Goal: Task Accomplishment & Management: Manage account settings

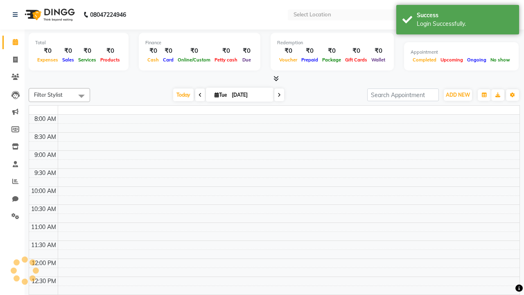
select select "en"
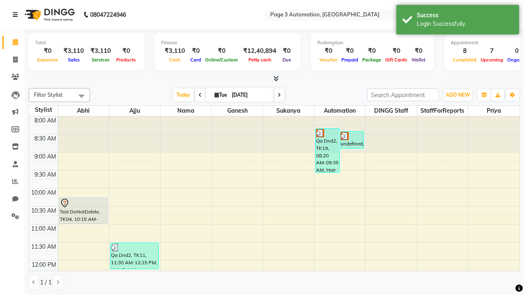
click at [17, 15] on icon at bounding box center [15, 15] width 5 height 6
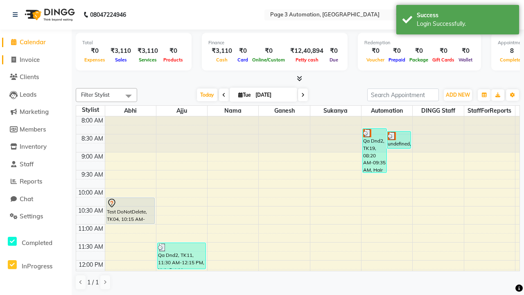
click at [36, 59] on span "Invoice" at bounding box center [30, 60] width 20 height 8
select select "2774"
select select "service"
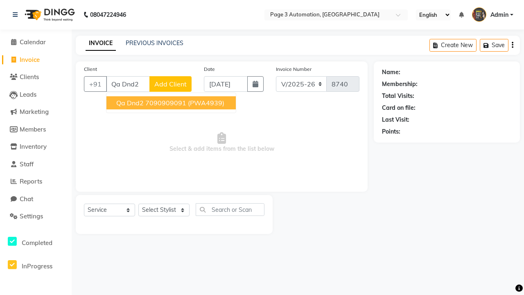
click at [172, 103] on ngb-highlight "7090909091" at bounding box center [165, 103] width 41 height 8
type input "7090909091"
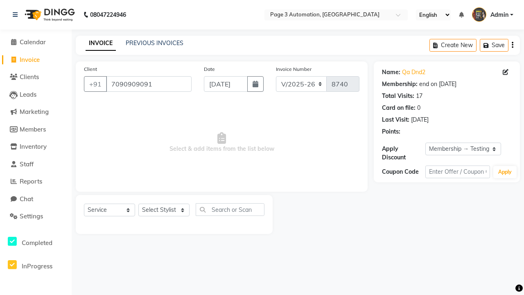
select select "0:"
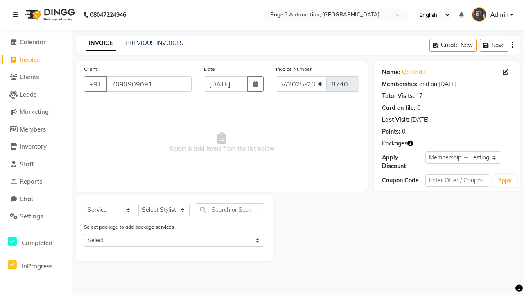
select select "71572"
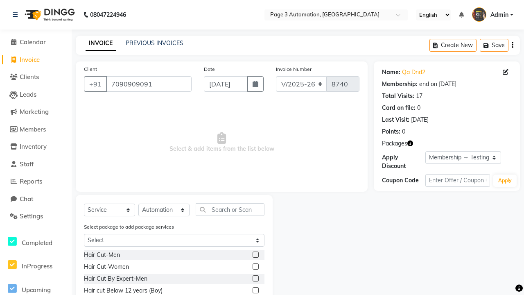
click at [255, 290] on label at bounding box center [255, 290] width 6 height 6
click at [255, 290] on input "checkbox" at bounding box center [254, 290] width 5 height 5
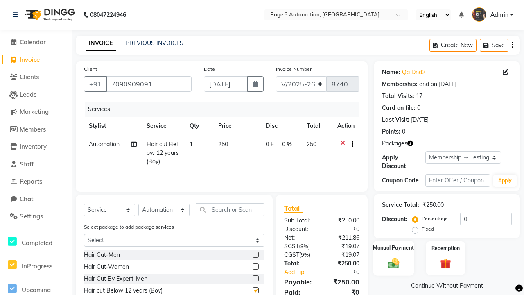
click at [393, 248] on label "Manual Payment" at bounding box center [393, 247] width 41 height 8
checkbox input "false"
click at [468, 286] on span "CASH" at bounding box center [468, 285] width 18 height 9
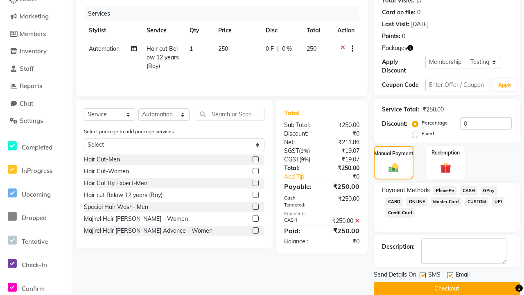
click at [422, 275] on label at bounding box center [422, 275] width 6 height 6
click at [422, 275] on input "checkbox" at bounding box center [421, 275] width 5 height 5
checkbox input "false"
click at [450, 275] on label at bounding box center [450, 275] width 6 height 6
click at [450, 275] on input "checkbox" at bounding box center [449, 275] width 5 height 5
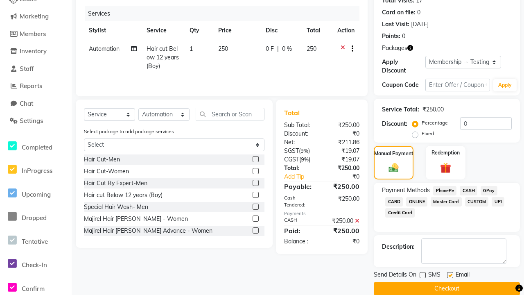
checkbox input "false"
click at [446, 288] on button "Checkout" at bounding box center [447, 288] width 146 height 13
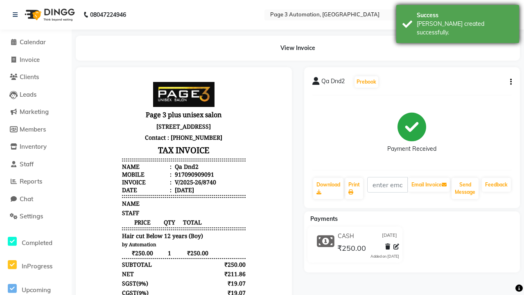
click at [457, 21] on div "[PERSON_NAME] created successfully." at bounding box center [465, 28] width 96 height 17
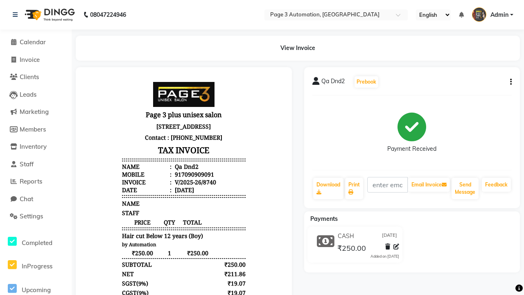
click at [396, 246] on icon at bounding box center [396, 246] width 6 height 6
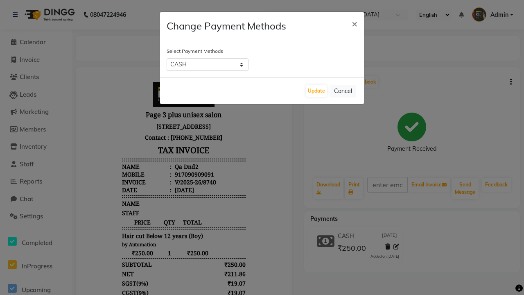
select select "2"
click at [316, 91] on button "Update" at bounding box center [316, 90] width 21 height 11
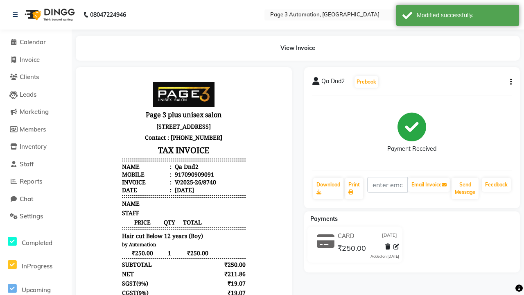
click at [457, 16] on div "Modified successfully." at bounding box center [465, 15] width 96 height 9
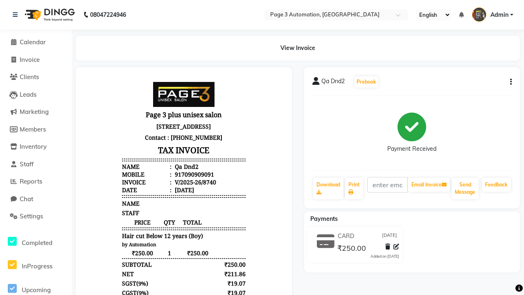
click at [509, 82] on button "button" at bounding box center [509, 82] width 5 height 9
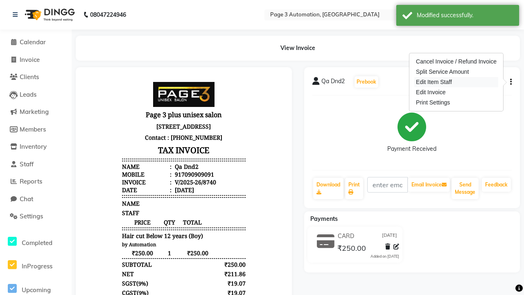
click at [456, 82] on div "Edit Item Staff" at bounding box center [456, 82] width 84 height 10
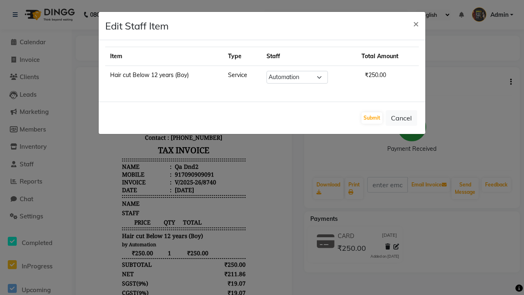
select select "77829"
click at [372, 118] on button "Submit" at bounding box center [371, 117] width 21 height 11
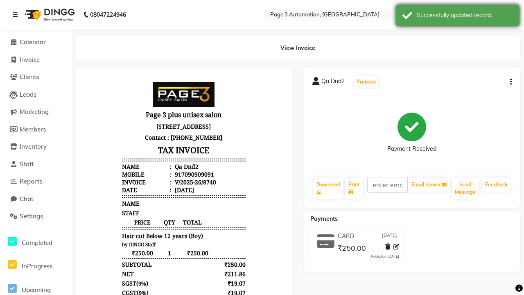
click at [457, 16] on div "Successfully updated record." at bounding box center [465, 15] width 96 height 9
